Goal: Task Accomplishment & Management: Use online tool/utility

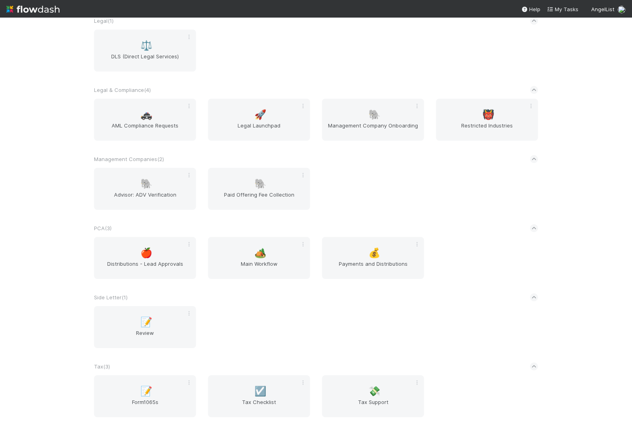
scroll to position [710, 0]
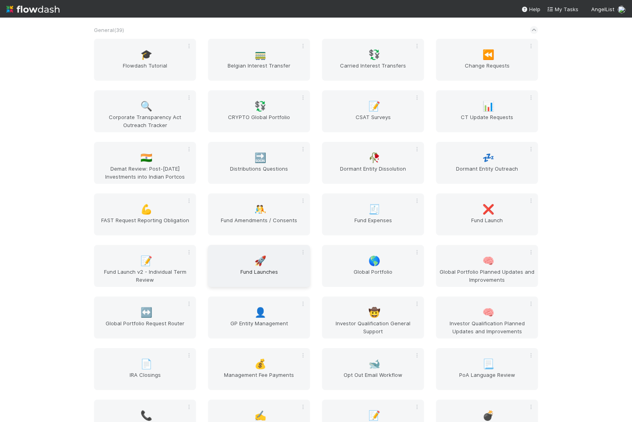
click at [241, 275] on span "Fund Launches" at bounding box center [259, 276] width 96 height 16
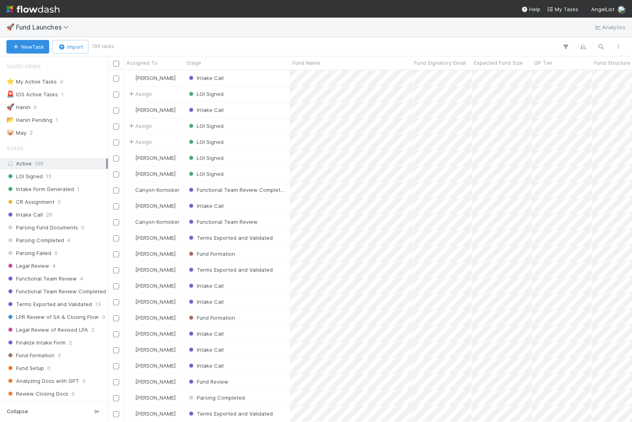
scroll to position [352, 524]
click at [598, 44] on icon "button" at bounding box center [601, 46] width 8 height 7
type input "banana"
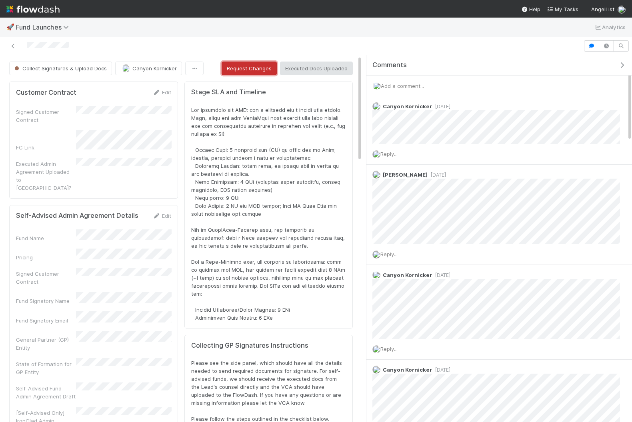
click at [247, 68] on button "Request Changes" at bounding box center [249, 69] width 55 height 14
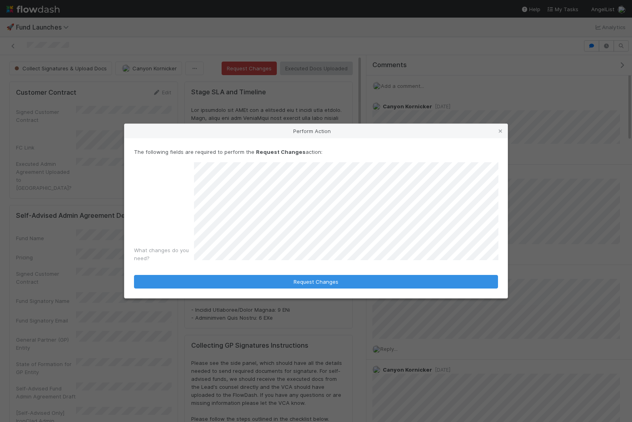
click at [190, 186] on div "What changes do you need?" at bounding box center [316, 214] width 364 height 104
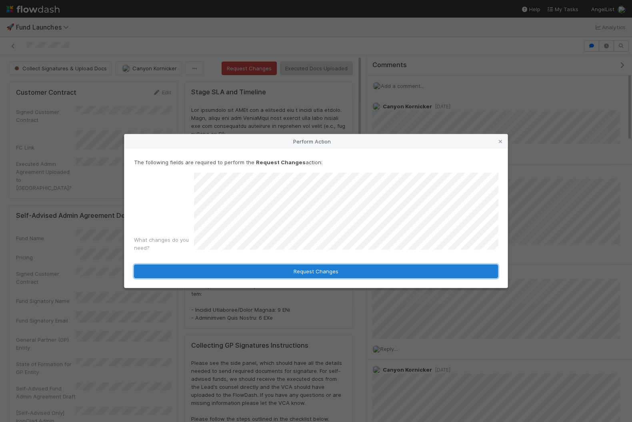
click at [308, 271] on button "Request Changes" at bounding box center [316, 272] width 364 height 14
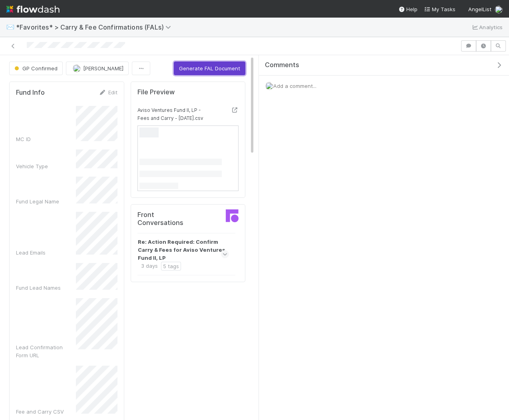
click at [236, 66] on button "Generate FAL Document" at bounding box center [210, 69] width 72 height 14
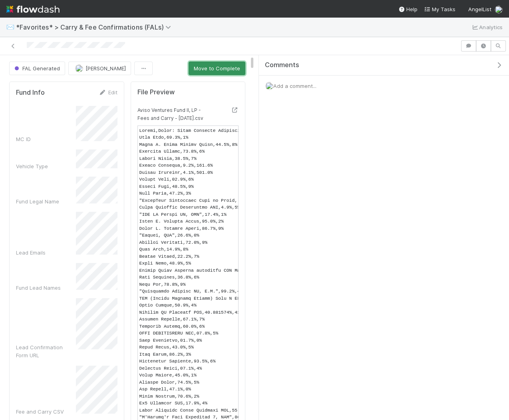
click at [234, 69] on button "Move to Complete" at bounding box center [217, 69] width 57 height 14
